Goal: Communication & Community: Answer question/provide support

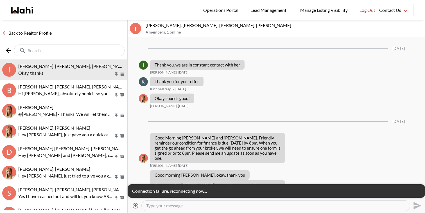
scroll to position [695, 0]
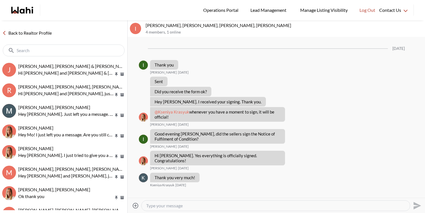
scroll to position [533, 0]
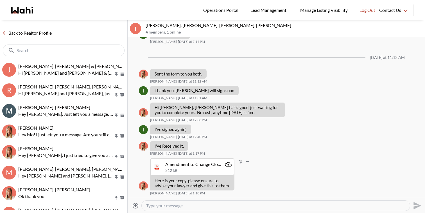
click at [230, 162] on icon "Attachment" at bounding box center [228, 164] width 7 height 4
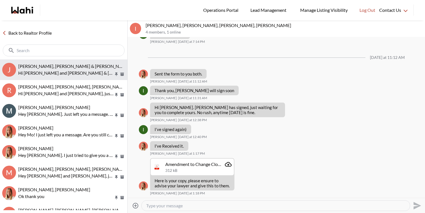
click at [63, 66] on span "[PERSON_NAME], [PERSON_NAME] & [PERSON_NAME] [PERSON_NAME]" at bounding box center [92, 65] width 148 height 5
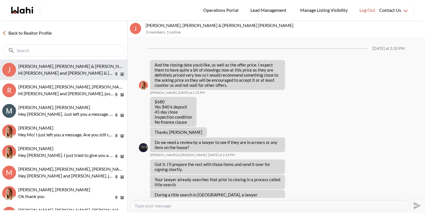
scroll to position [633, 0]
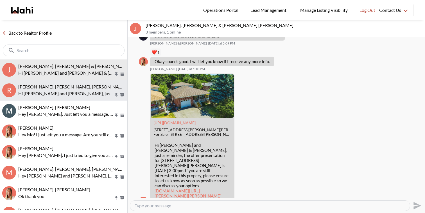
click at [64, 89] on span "[PERSON_NAME], [PERSON_NAME], [PERSON_NAME]" at bounding box center [72, 86] width 109 height 5
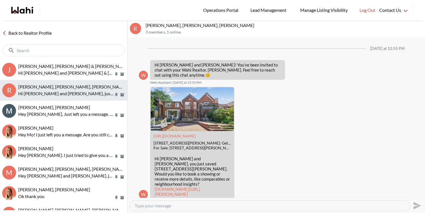
scroll to position [316, 0]
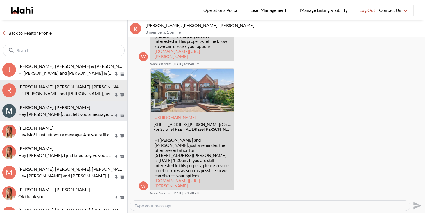
click at [71, 111] on p "Hey [PERSON_NAME]. Just left you a message. I emailed over some listings [DATE]…" at bounding box center [66, 114] width 96 height 7
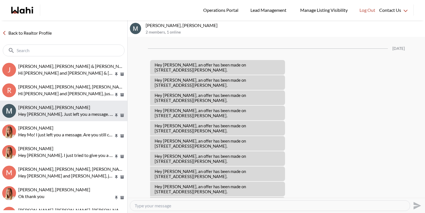
scroll to position [445, 0]
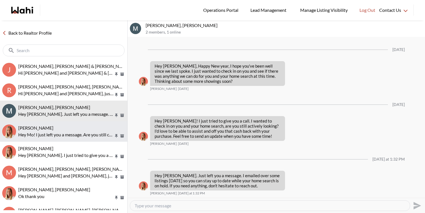
click at [72, 130] on div "Mo [PERSON_NAME]! I just left you a message. Are you still considering a move?" at bounding box center [71, 131] width 107 height 13
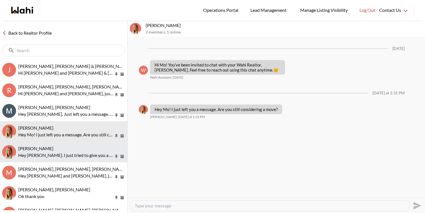
click at [74, 149] on div "[PERSON_NAME]" at bounding box center [71, 148] width 107 height 6
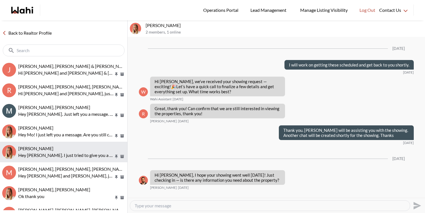
scroll to position [746, 0]
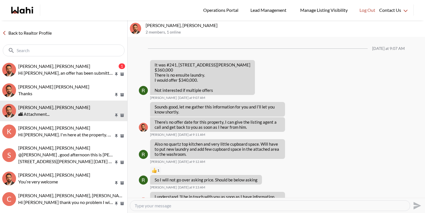
scroll to position [499, 0]
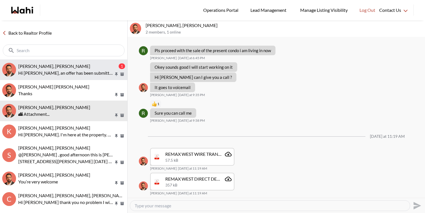
click at [58, 62] on button "khalid Alvi, Behnam 1 Hi Khalid, an offer has been submitted for 552 Farwell Cr…" at bounding box center [63, 69] width 127 height 21
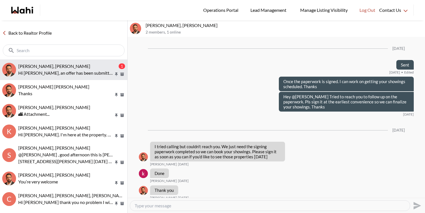
scroll to position [904, 0]
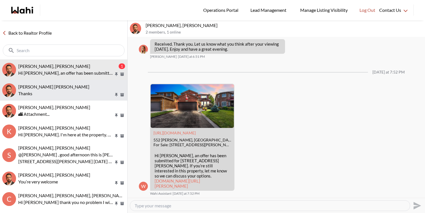
click at [59, 90] on p "Thanks" at bounding box center [66, 93] width 96 height 7
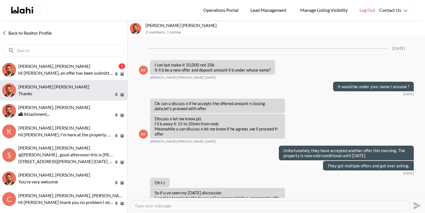
scroll to position [420, 0]
